Goal: Information Seeking & Learning: Learn about a topic

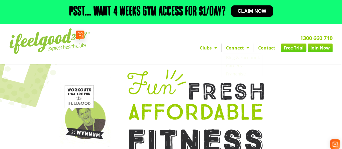
click at [50, 42] on img at bounding box center [49, 41] width 81 height 26
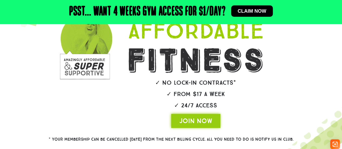
scroll to position [185, 0]
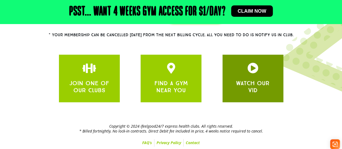
click at [258, 69] on icon "JOIN ONE OF OUR CLUBS" at bounding box center [252, 68] width 11 height 11
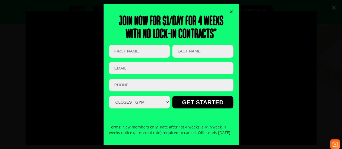
click at [231, 7] on div "Join now for $1/day for 4 weeks With no lock-in contracts* Company This field i…" at bounding box center [171, 74] width 124 height 140
click at [230, 10] on icon "Close" at bounding box center [231, 12] width 4 height 4
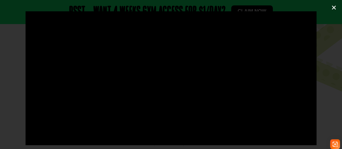
click at [334, 5] on icon "Close (Esc)" at bounding box center [333, 7] width 5 height 5
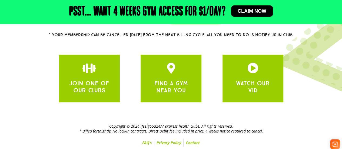
scroll to position [0, 0]
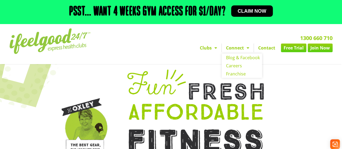
click at [247, 51] on span "Menu" at bounding box center [246, 48] width 5 height 10
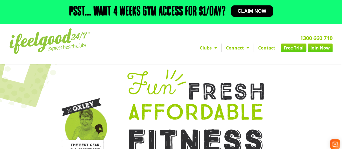
click at [247, 50] on span "Menu" at bounding box center [246, 48] width 5 height 10
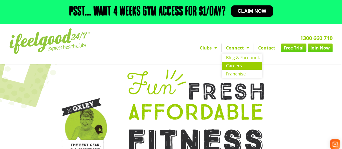
click at [234, 67] on link "Careers" at bounding box center [242, 66] width 40 height 8
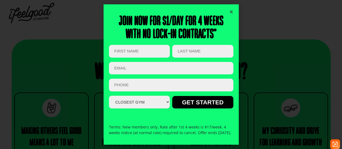
click at [230, 10] on icon "Close" at bounding box center [231, 12] width 4 height 4
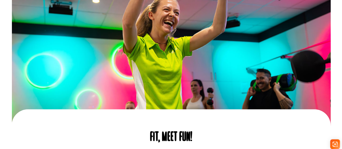
scroll to position [54, 0]
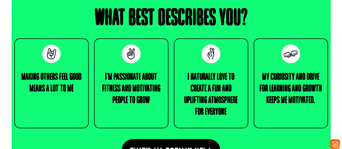
click at [117, 89] on h3 "I'm passionate about fitness and motivating people to grow" at bounding box center [131, 88] width 62 height 35
click at [42, 86] on h3 "Making others feel good means a lot to me" at bounding box center [51, 82] width 62 height 23
click at [49, 52] on img at bounding box center [51, 53] width 19 height 19
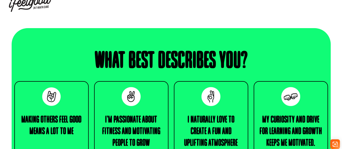
scroll to position [0, 0]
